Goal: Navigation & Orientation: Find specific page/section

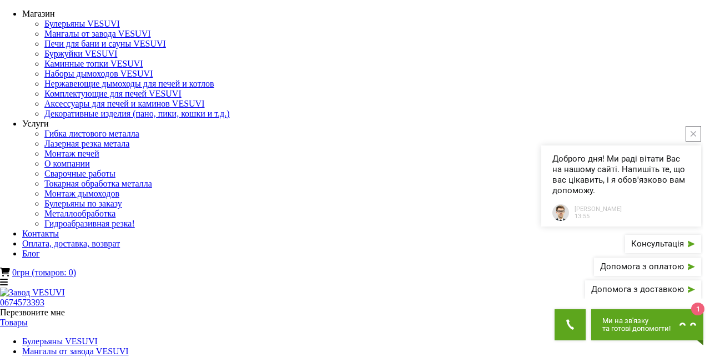
click at [693, 135] on icon "close button" at bounding box center [693, 134] width 6 height 6
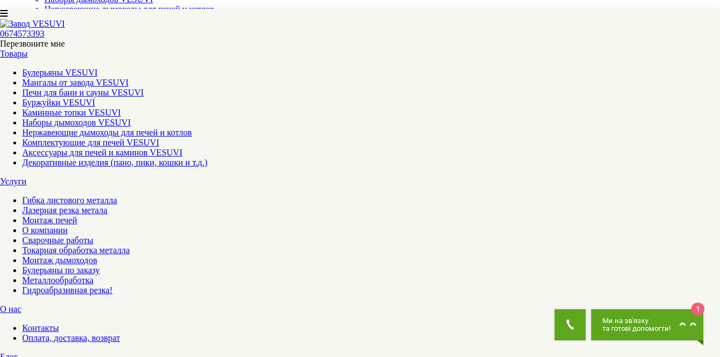
scroll to position [56, 0]
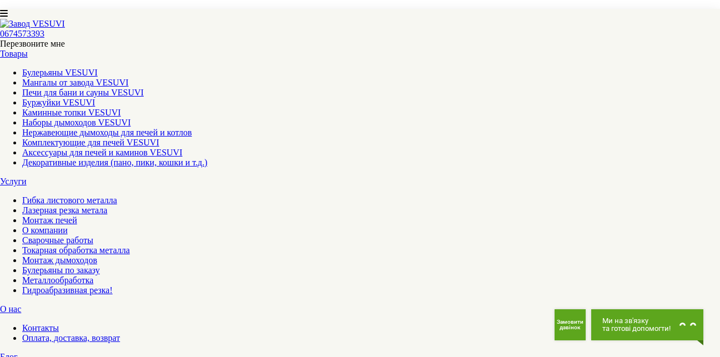
scroll to position [1221, 0]
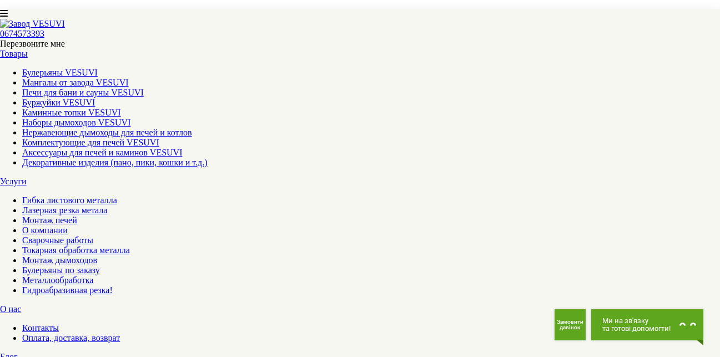
scroll to position [1110, 0]
